Goal: Check status: Check status

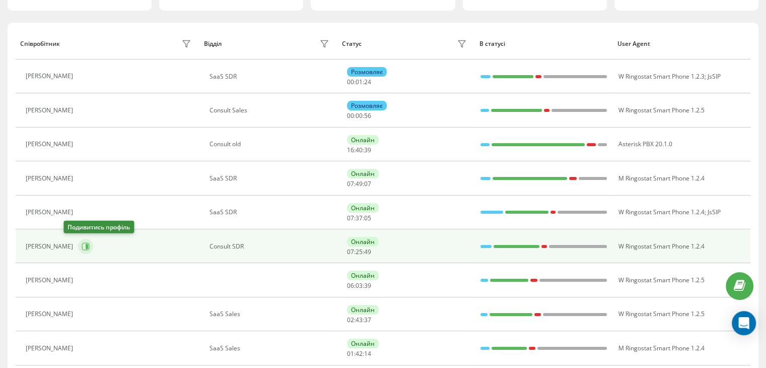
click at [82, 248] on icon at bounding box center [86, 246] width 8 height 8
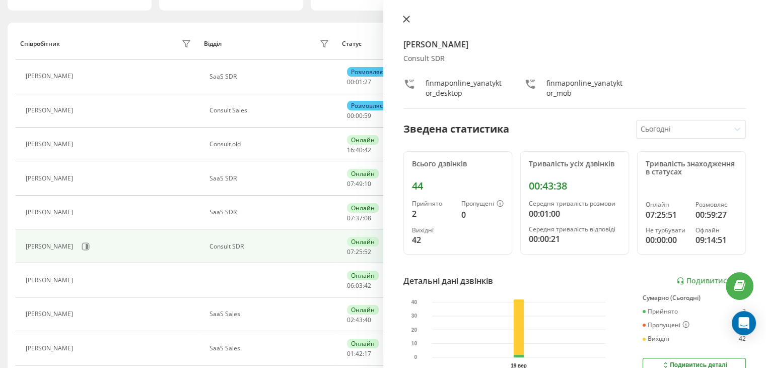
click at [408, 22] on icon at bounding box center [406, 19] width 6 height 6
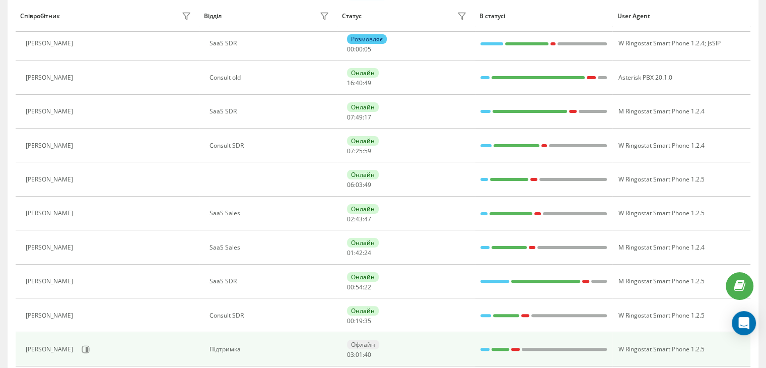
scroll to position [167, 0]
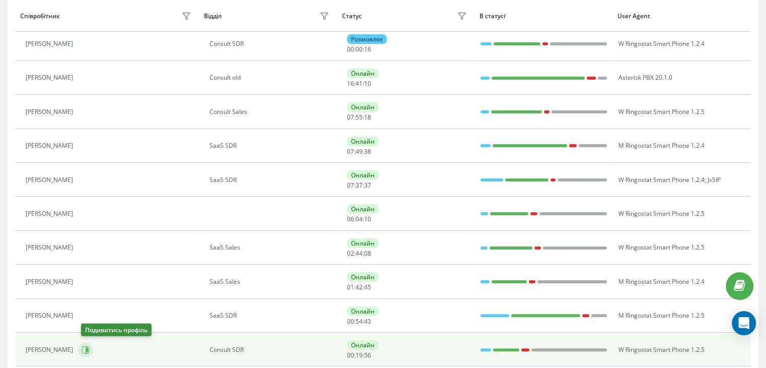
click at [83, 350] on button at bounding box center [85, 349] width 15 height 15
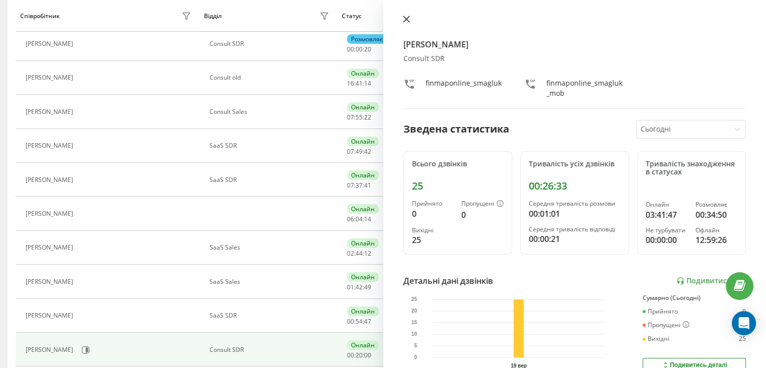
click at [402, 21] on button at bounding box center [406, 20] width 13 height 10
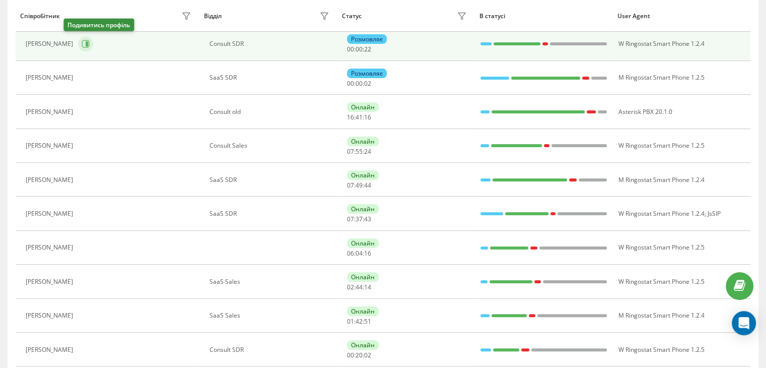
click at [82, 44] on icon at bounding box center [86, 44] width 8 height 8
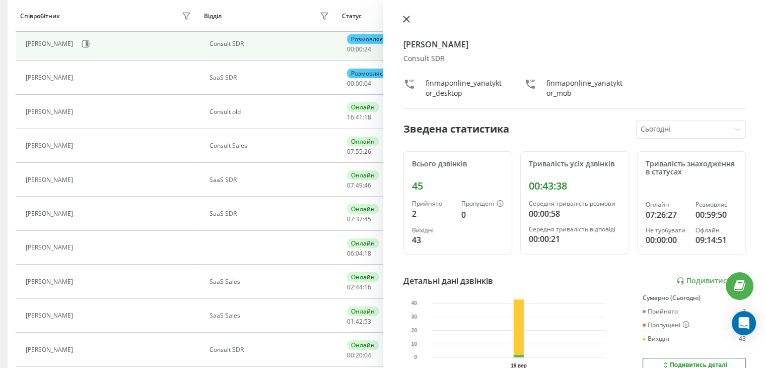
click at [400, 17] on button at bounding box center [406, 20] width 13 height 10
